Goal: Transaction & Acquisition: Purchase product/service

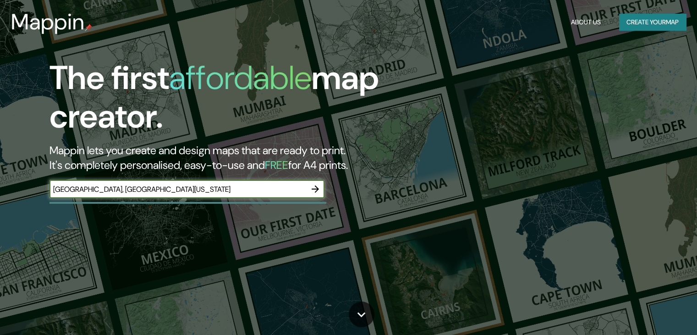
type input "[GEOGRAPHIC_DATA], [GEOGRAPHIC_DATA][US_STATE]"
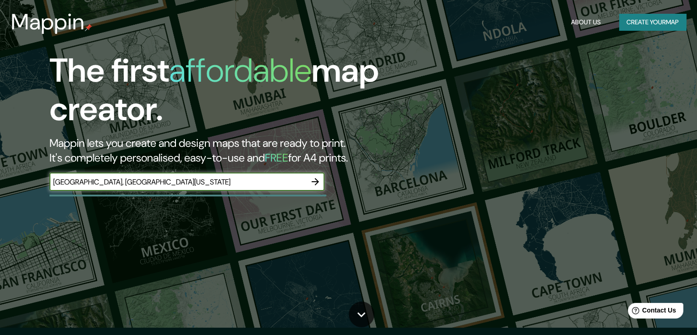
scroll to position [7, 0]
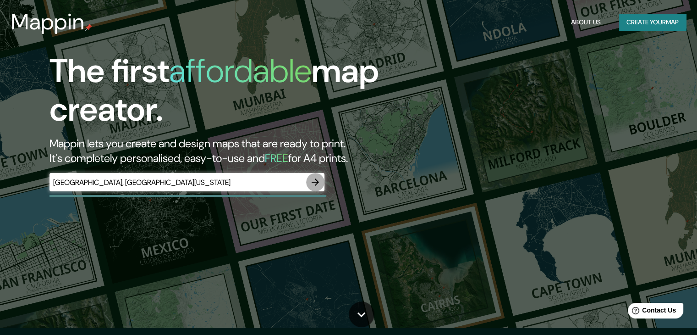
click at [316, 178] on icon "button" at bounding box center [315, 182] width 11 height 11
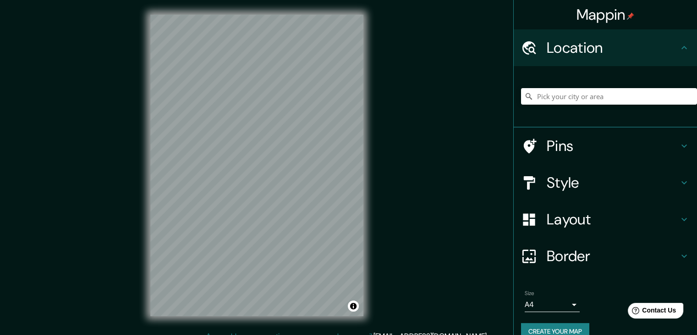
click at [389, 286] on div "Mappin Location Pins Style Layout Border Choose a border. Hint : you can make l…" at bounding box center [348, 172] width 697 height 345
click at [591, 97] on input "Pick your city or area" at bounding box center [609, 96] width 176 height 17
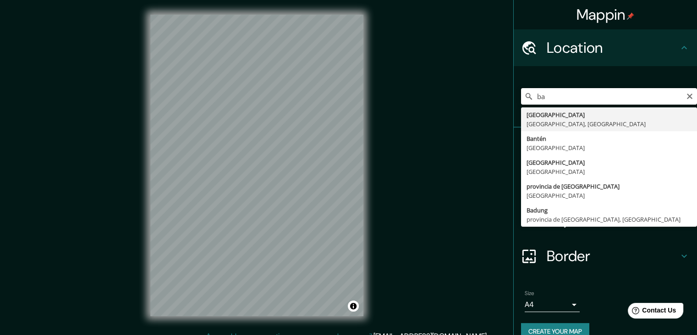
type input "b"
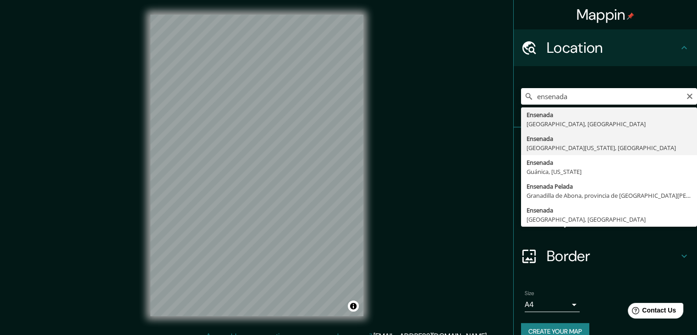
type input "Ensenada, [GEOGRAPHIC_DATA][US_STATE], [GEOGRAPHIC_DATA]"
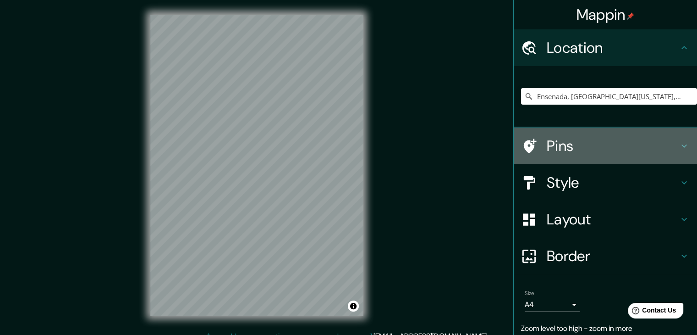
click at [679, 154] on div "Pins" at bounding box center [605, 145] width 183 height 37
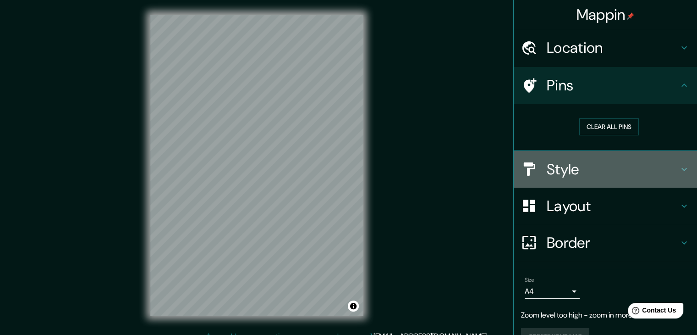
click at [679, 170] on icon at bounding box center [684, 169] width 11 height 11
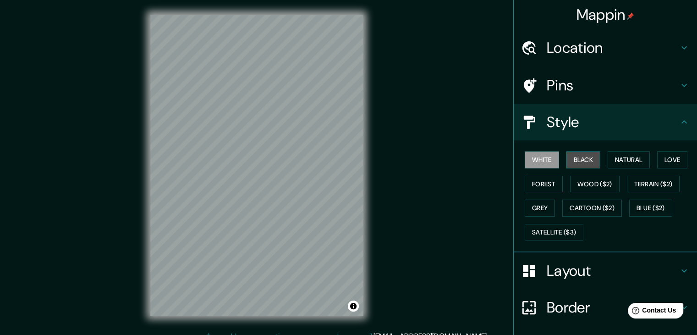
click at [582, 157] on button "Black" at bounding box center [584, 159] width 34 height 17
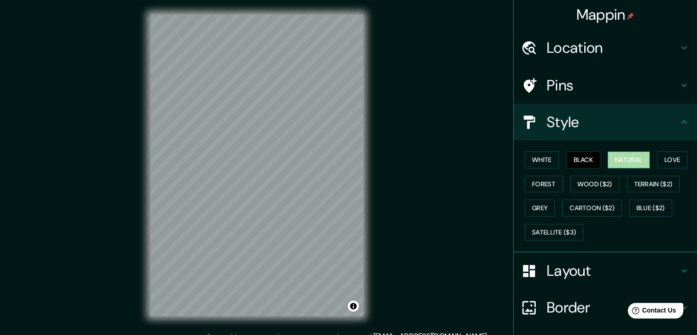
click at [621, 162] on button "Natural" at bounding box center [629, 159] width 42 height 17
click at [667, 161] on button "Love" at bounding box center [672, 159] width 30 height 17
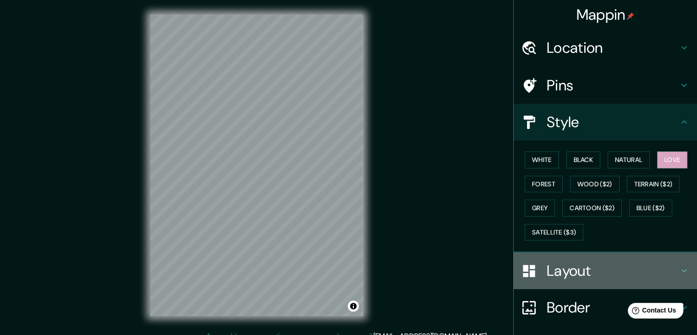
click at [610, 268] on h4 "Layout" at bounding box center [613, 270] width 132 height 18
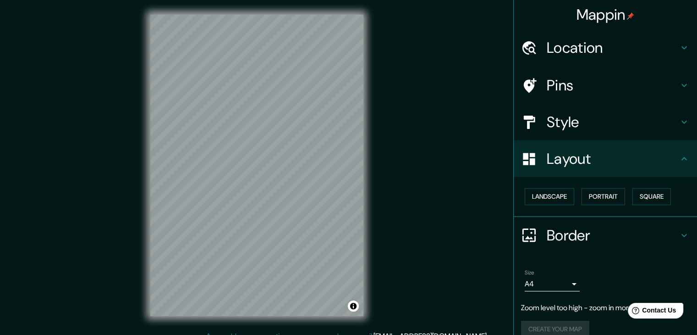
scroll to position [13, 0]
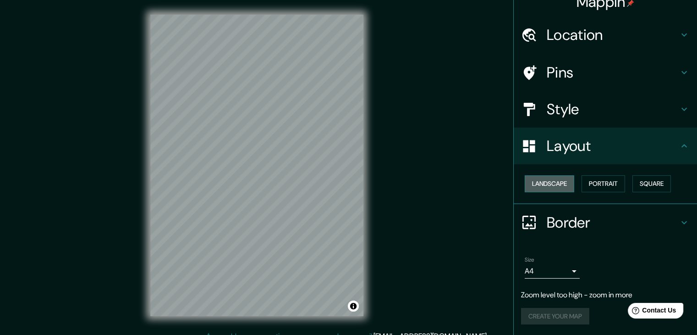
click at [552, 182] on button "Landscape" at bounding box center [550, 183] width 50 height 17
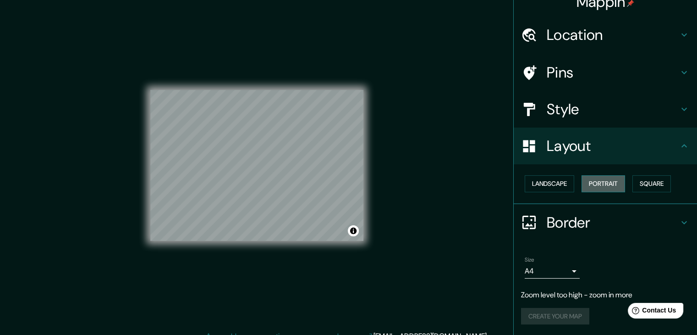
click at [587, 184] on button "Portrait" at bounding box center [604, 183] width 44 height 17
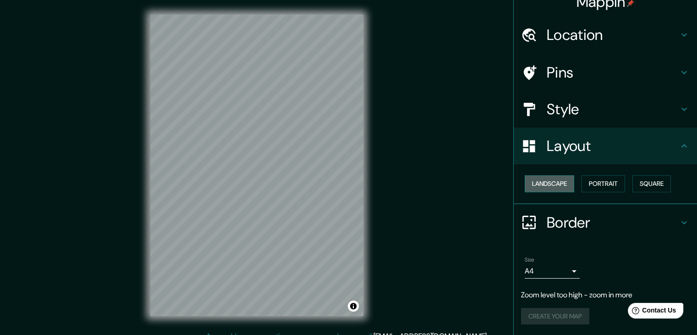
click at [542, 186] on button "Landscape" at bounding box center [550, 183] width 50 height 17
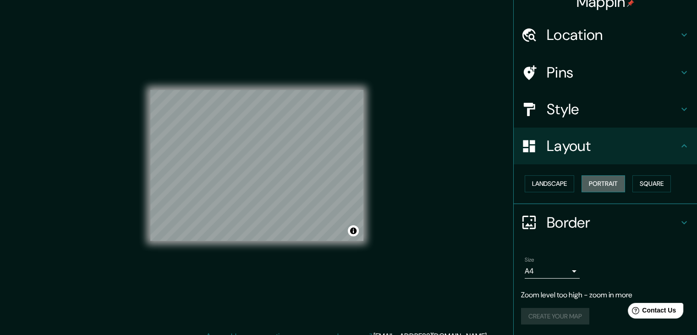
click at [591, 180] on button "Portrait" at bounding box center [604, 183] width 44 height 17
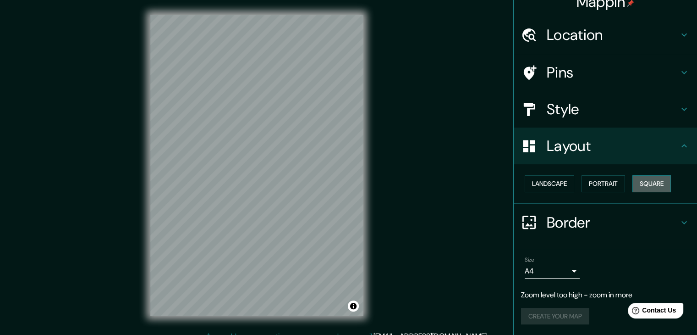
click at [643, 180] on button "Square" at bounding box center [652, 183] width 39 height 17
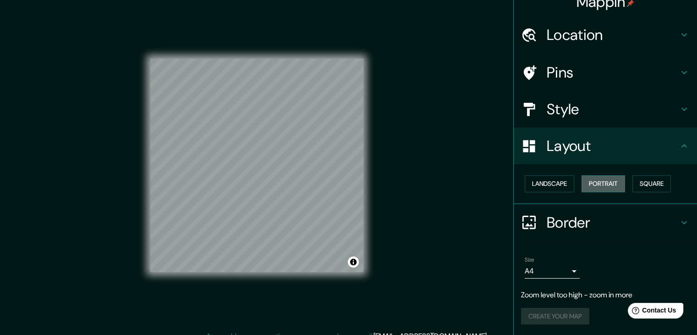
click at [596, 180] on button "Portrait" at bounding box center [604, 183] width 44 height 17
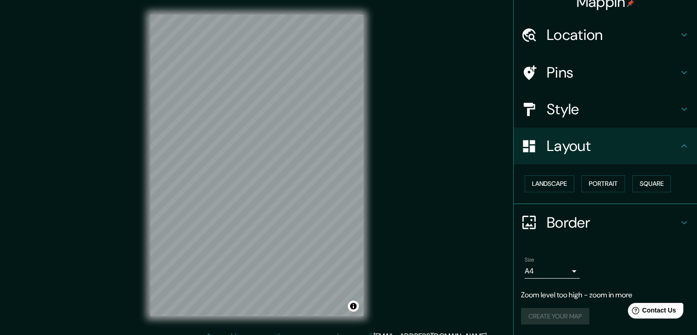
scroll to position [11, 0]
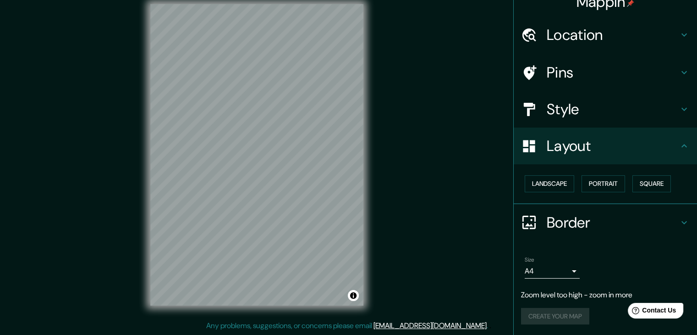
drag, startPoint x: 690, startPoint y: 211, endPoint x: 686, endPoint y: 250, distance: 39.1
click at [686, 250] on ul "Location [GEOGRAPHIC_DATA], [GEOGRAPHIC_DATA][US_STATE], [GEOGRAPHIC_DATA] Pins…" at bounding box center [605, 176] width 183 height 319
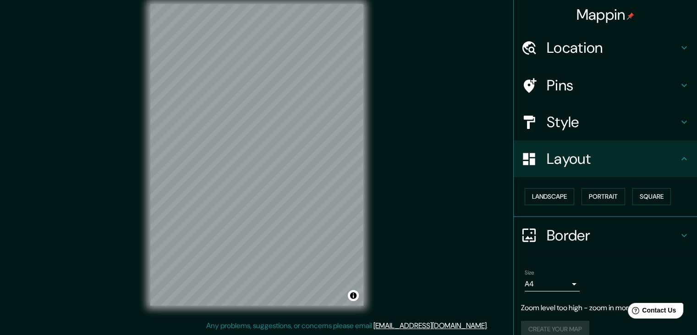
click at [603, 80] on h4 "Pins" at bounding box center [613, 85] width 132 height 18
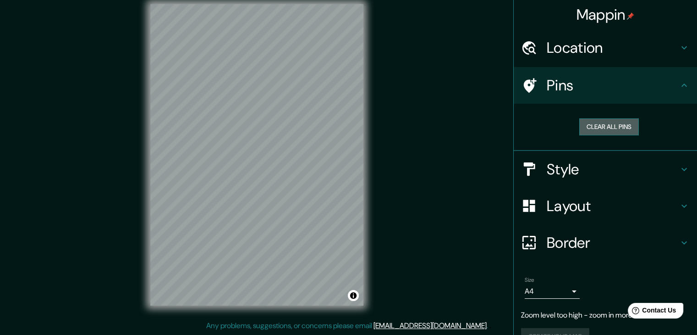
click at [596, 121] on button "Clear all pins" at bounding box center [610, 126] width 60 height 17
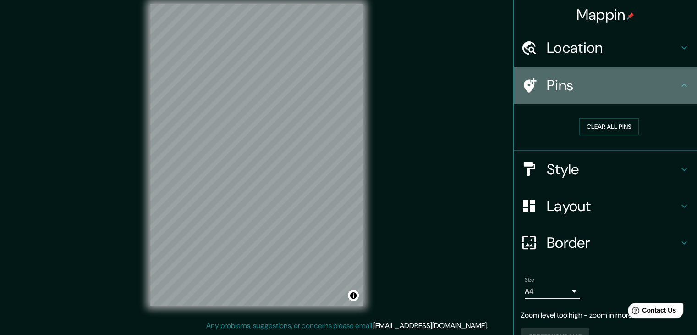
click at [550, 88] on h4 "Pins" at bounding box center [613, 85] width 132 height 18
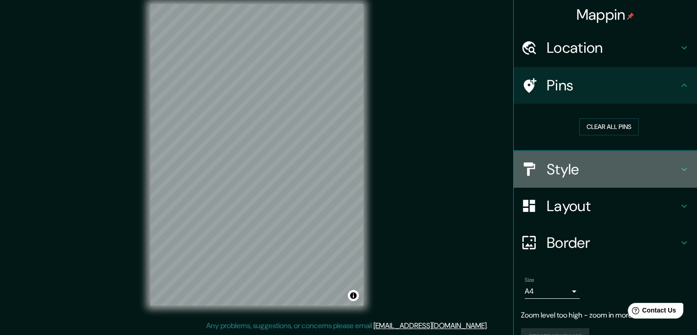
click at [567, 160] on h4 "Style" at bounding box center [613, 169] width 132 height 18
